Goal: Transaction & Acquisition: Subscribe to service/newsletter

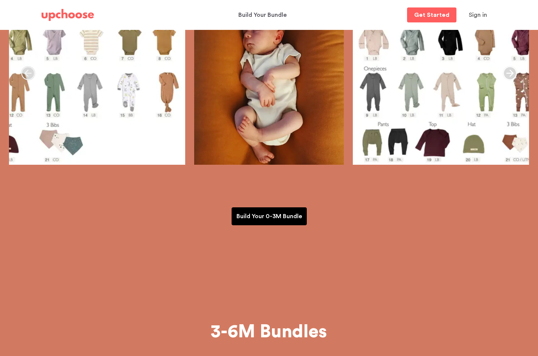
scroll to position [173, 0]
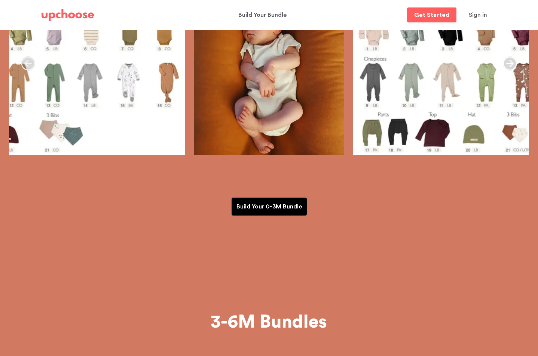
click at [263, 205] on p "Build Your 0-3M Bundle" at bounding box center [268, 206] width 65 height 9
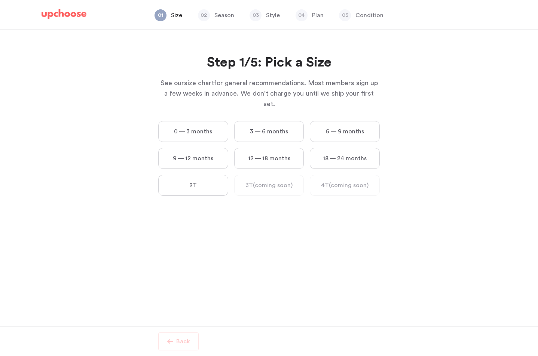
click at [205, 125] on label "0 — 3 months" at bounding box center [193, 131] width 70 height 21
click at [0, 0] on months "0 — 3 months" at bounding box center [0, 0] width 0 height 0
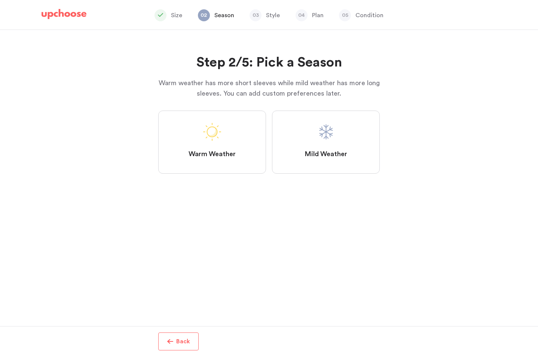
click at [240, 156] on label "Warm Weather" at bounding box center [212, 142] width 108 height 63
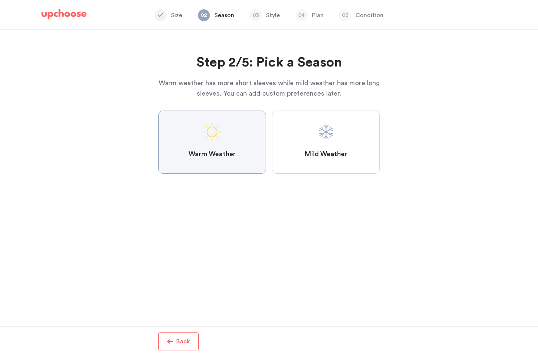
click at [0, 0] on Weather "Warm Weather" at bounding box center [0, 0] width 0 height 0
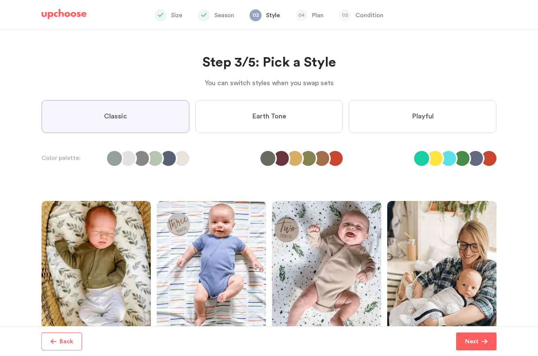
click at [251, 115] on label "Earth Tone" at bounding box center [269, 116] width 148 height 33
click at [0, 0] on Tone "Earth Tone" at bounding box center [0, 0] width 0 height 0
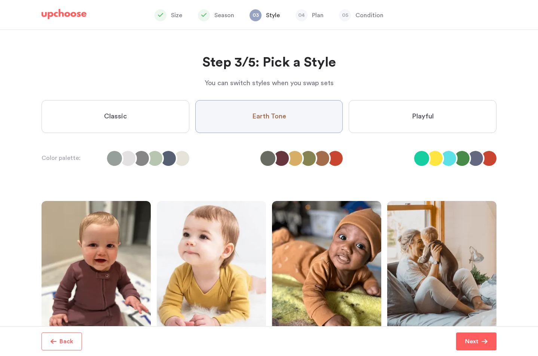
click at [134, 122] on label "Classic" at bounding box center [116, 116] width 148 height 33
click at [0, 0] on input "Classic" at bounding box center [0, 0] width 0 height 0
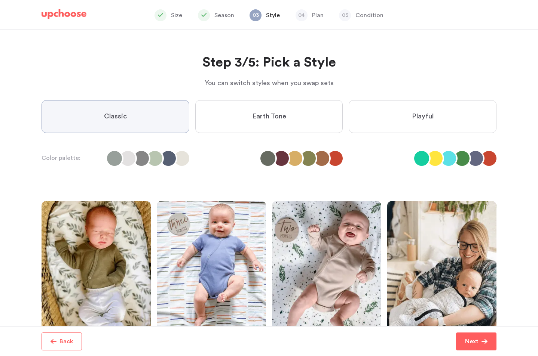
click at [447, 103] on label "Playful" at bounding box center [423, 116] width 148 height 33
click at [0, 0] on input "Playful" at bounding box center [0, 0] width 0 height 0
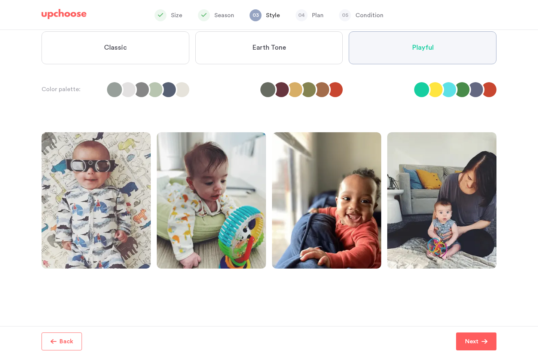
scroll to position [76, 0]
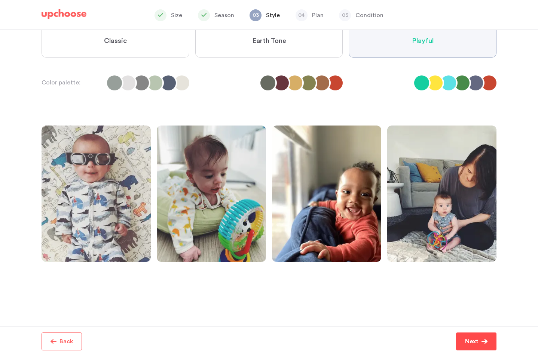
click at [473, 345] on p "Next" at bounding box center [471, 341] width 13 height 9
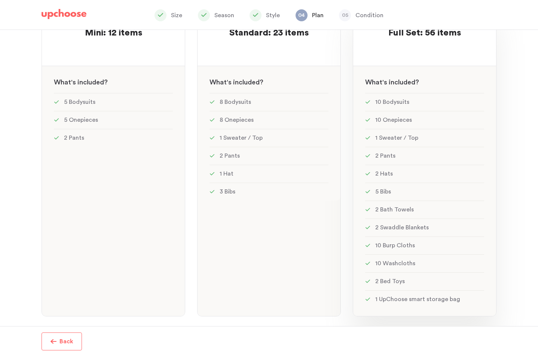
scroll to position [128, 0]
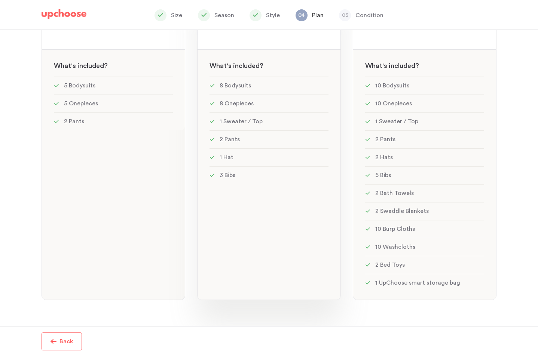
click at [258, 228] on div "MOST POPULAR! Standard: 23 items Standard: 23 items See w W hat's included ? 8 …" at bounding box center [269, 141] width 144 height 317
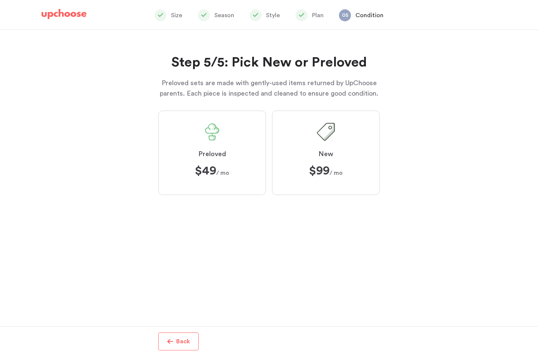
click at [225, 169] on span "$49 $49 / mo" at bounding box center [212, 171] width 34 height 12
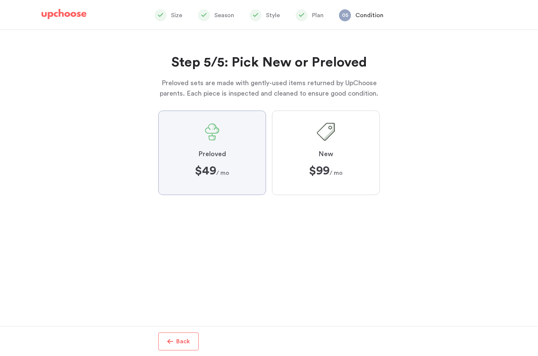
click at [0, 0] on input "Preloved $49 $49 / mo" at bounding box center [0, 0] width 0 height 0
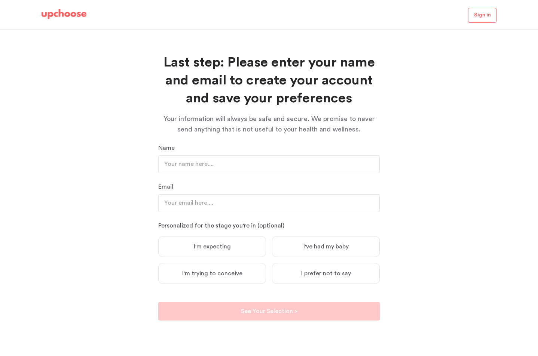
scroll to position [46, 0]
click at [224, 254] on label "I'm expecting" at bounding box center [212, 246] width 108 height 21
click at [0, 0] on input "I'm expecting" at bounding box center [0, 0] width 0 height 0
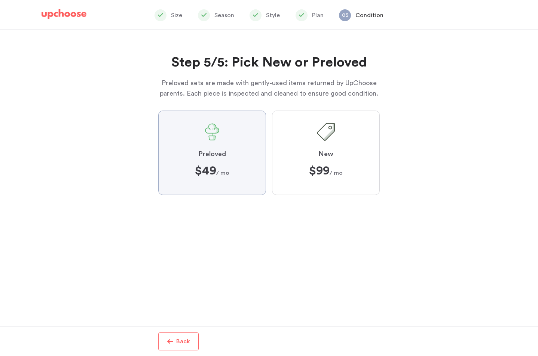
scroll to position [76, 0]
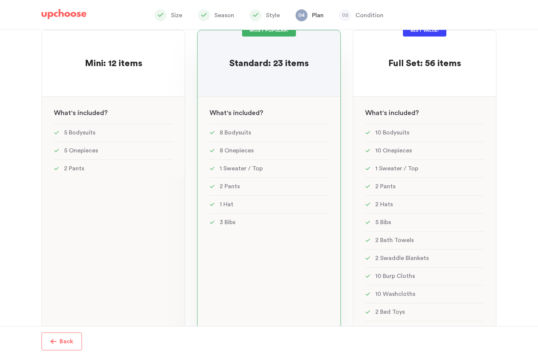
scroll to position [75, 0]
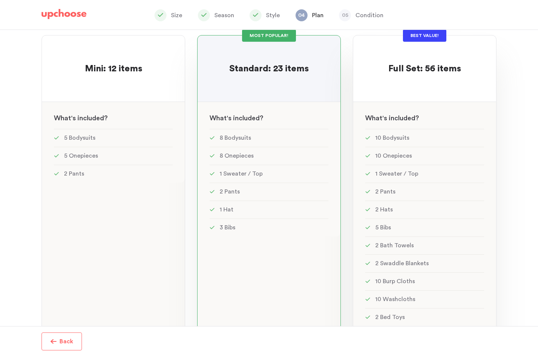
click at [382, 74] on div "Full Set: 56 items Full Set: 56 items" at bounding box center [424, 61] width 119 height 28
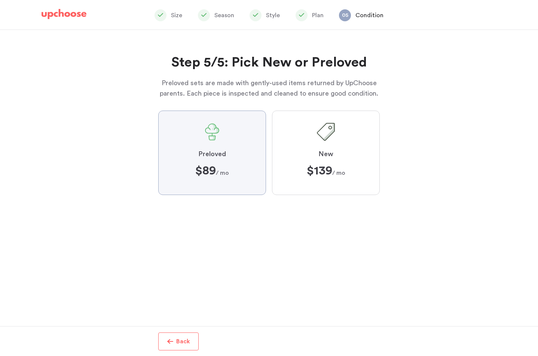
click at [181, 343] on p "Back" at bounding box center [183, 341] width 14 height 9
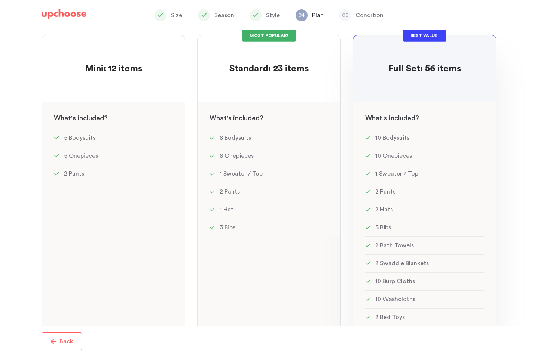
click at [70, 13] on img at bounding box center [64, 14] width 45 height 10
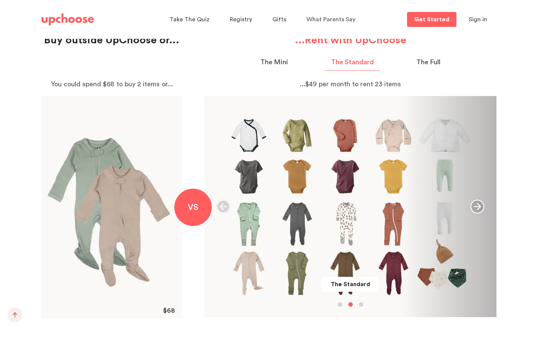
scroll to position [793, 0]
click at [273, 60] on p "The Mini" at bounding box center [274, 62] width 28 height 10
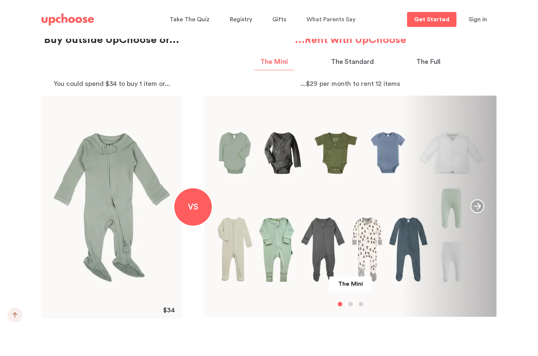
click at [342, 59] on p "The Standard" at bounding box center [352, 62] width 43 height 10
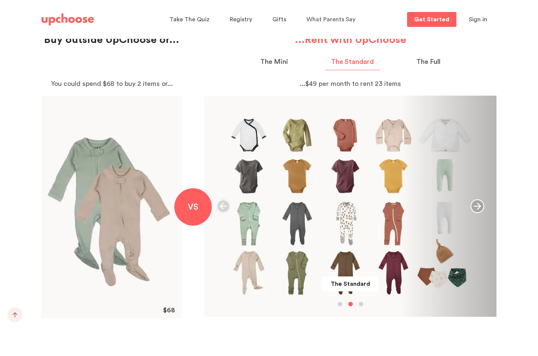
click at [426, 61] on p "The Full" at bounding box center [428, 62] width 24 height 10
